Goal: Task Accomplishment & Management: Manage account settings

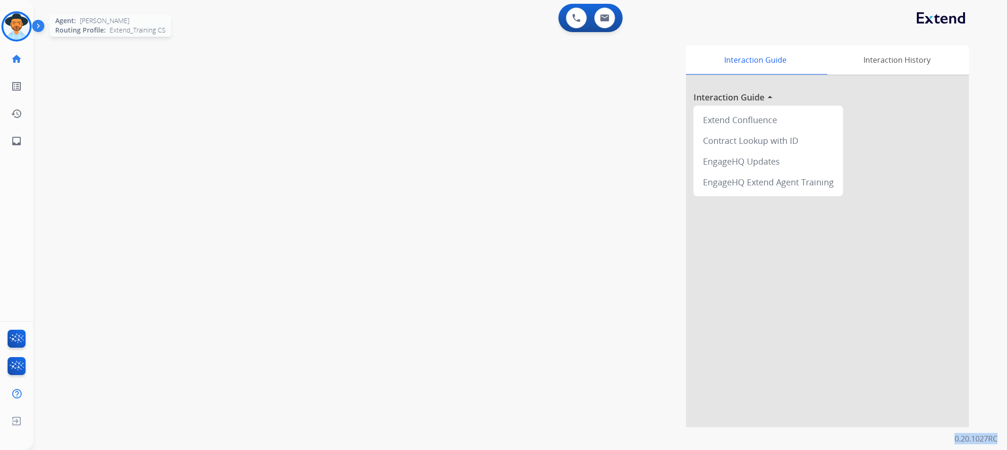
click at [30, 32] on div "Agent: [PERSON_NAME] Profile: Extend_Training CS" at bounding box center [16, 26] width 30 height 30
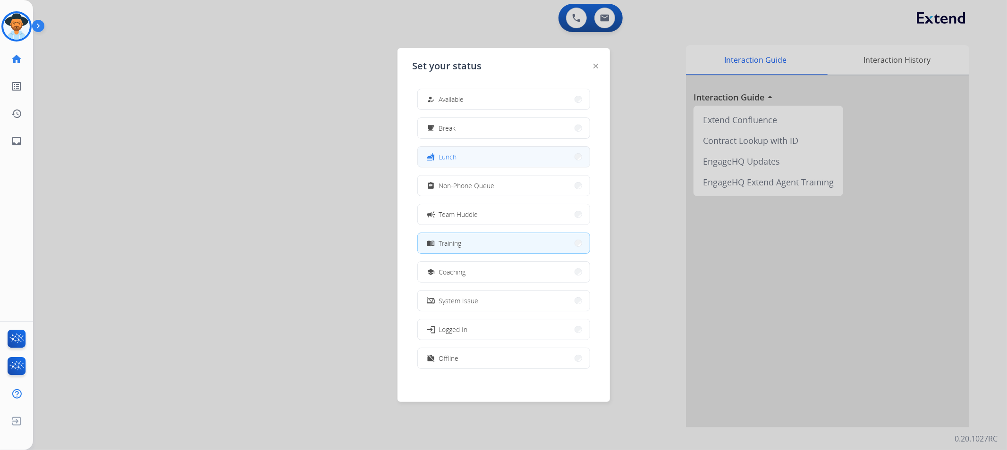
click at [475, 151] on button "fastfood Lunch" at bounding box center [504, 157] width 172 height 20
